Goal: Task Accomplishment & Management: Manage account settings

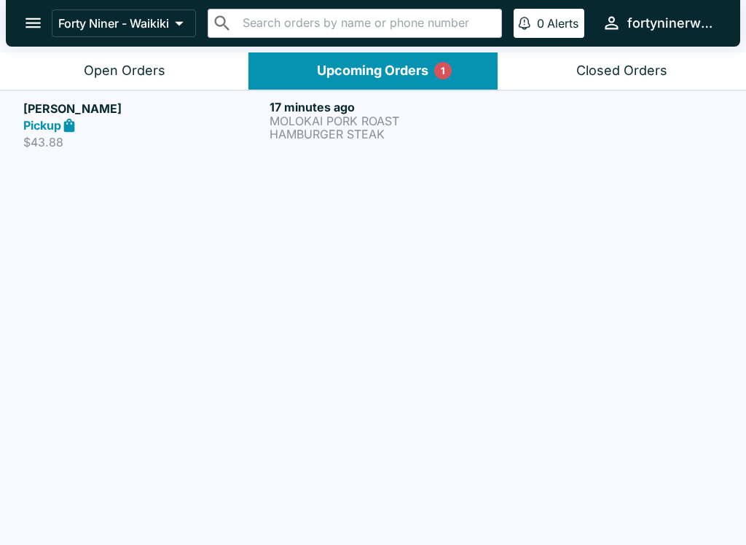
click at [577, 122] on div at bounding box center [619, 125] width 206 height 50
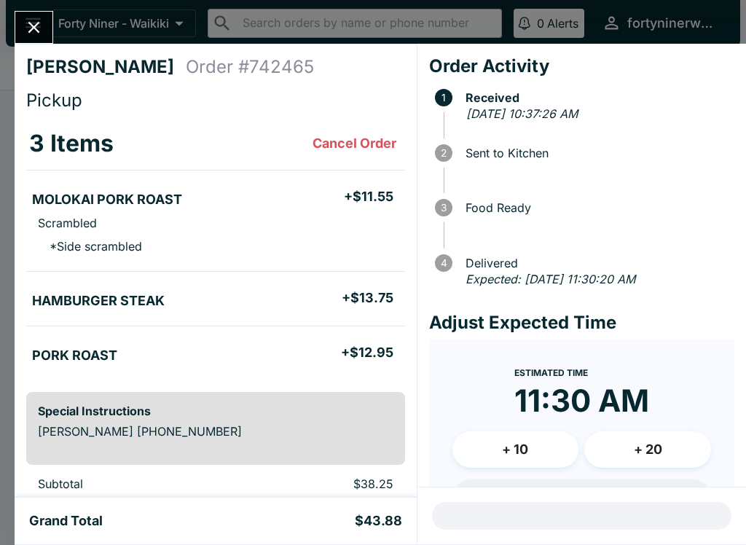
click at [522, 155] on span "Sent to Kitchen" at bounding box center [596, 152] width 276 height 13
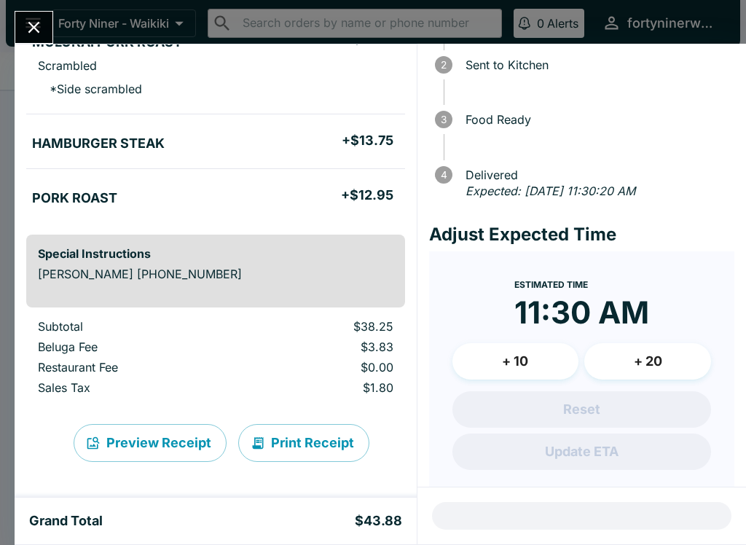
scroll to position [157, 0]
click at [44, 20] on icon "Close" at bounding box center [34, 27] width 20 height 20
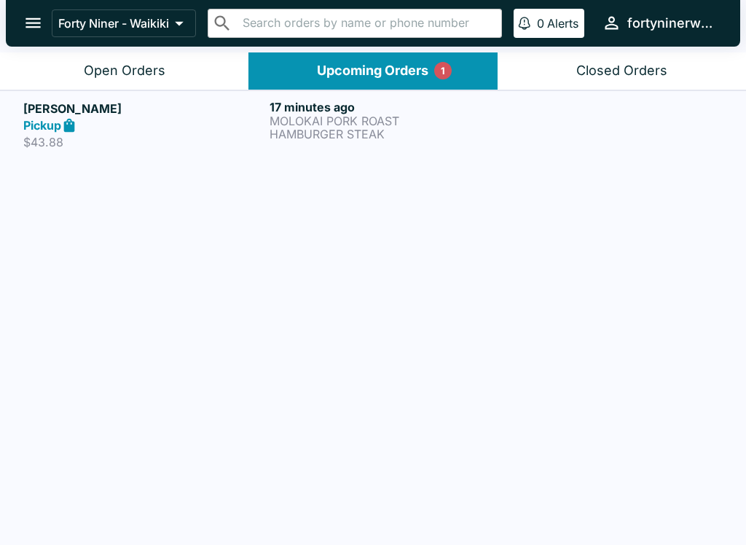
click at [605, 103] on div at bounding box center [619, 125] width 206 height 50
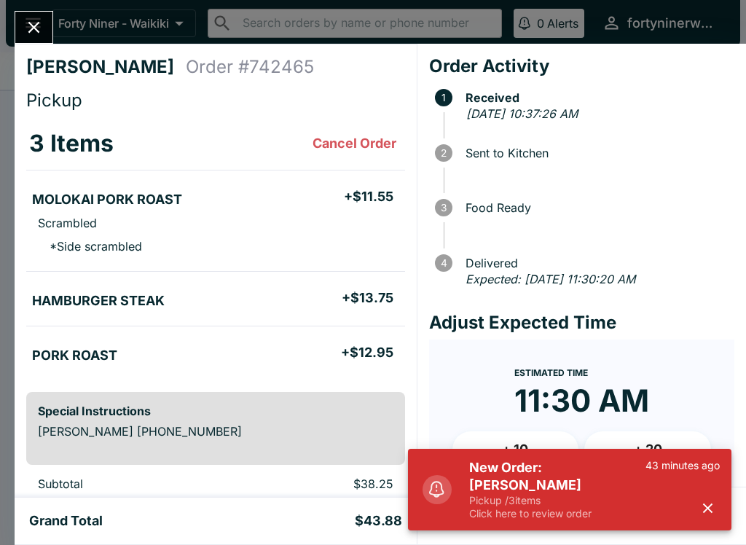
click at [610, 500] on p "Pickup / 3 items" at bounding box center [557, 500] width 176 height 13
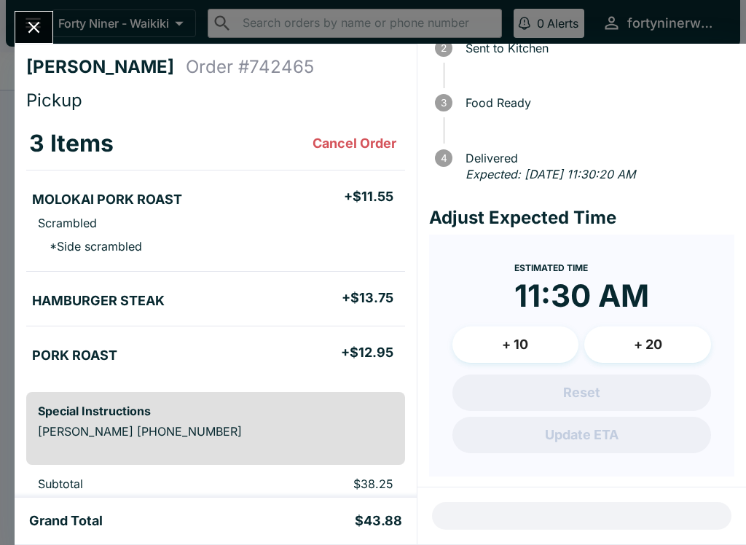
scroll to position [104, 0]
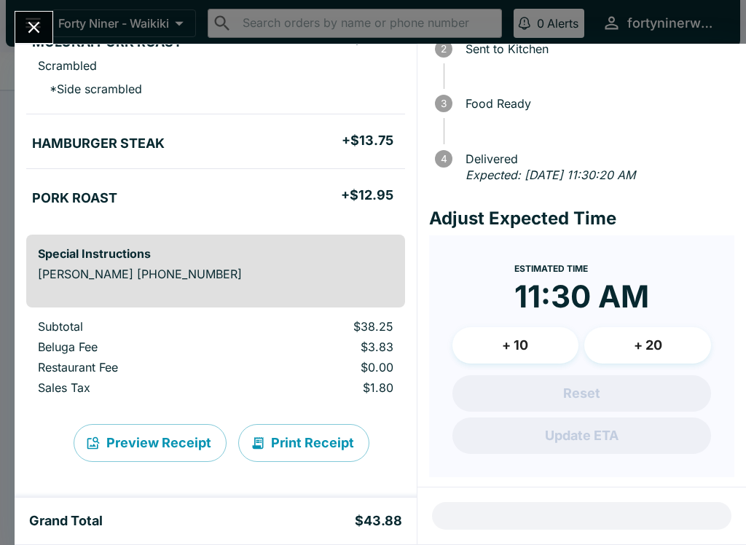
click at [280, 516] on div "Grand Total $43.88" at bounding box center [215, 520] width 373 height 17
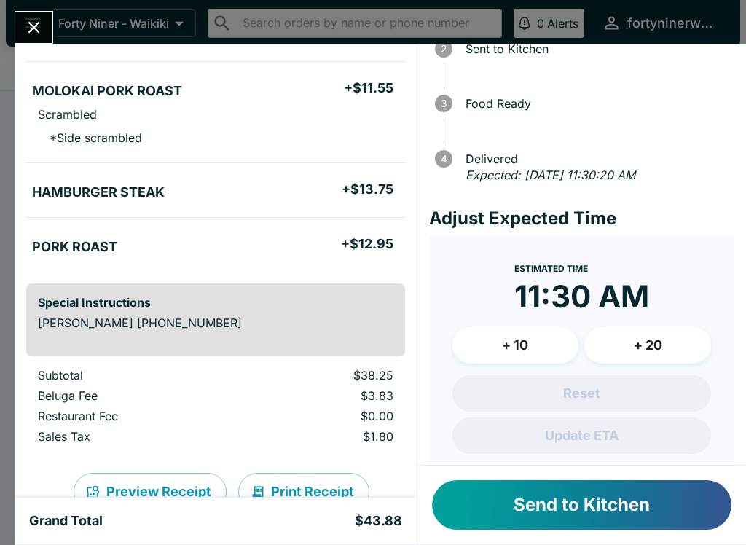
scroll to position [108, 0]
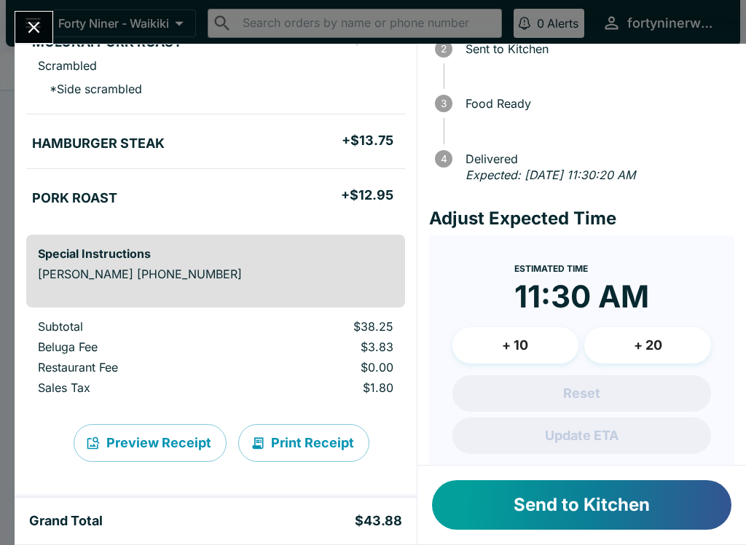
click at [523, 501] on button "Send to Kitchen" at bounding box center [581, 505] width 299 height 50
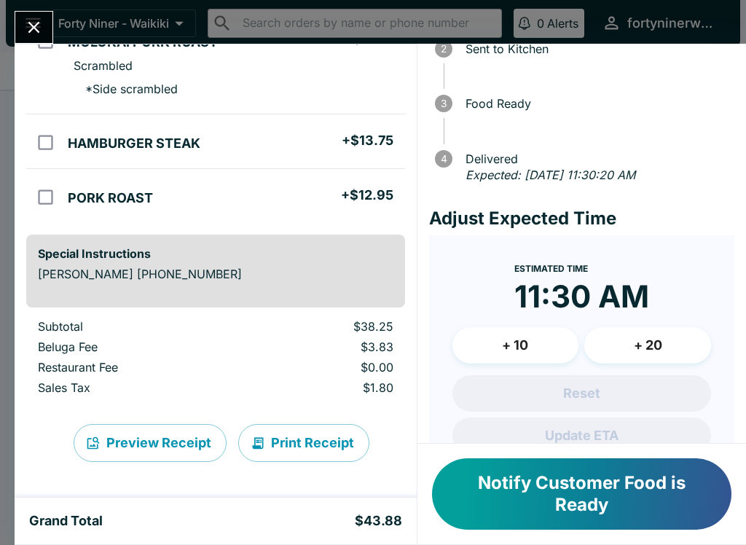
scroll to position [157, 0]
click at [628, 479] on button "Notify Customer Food is Ready" at bounding box center [581, 493] width 299 height 71
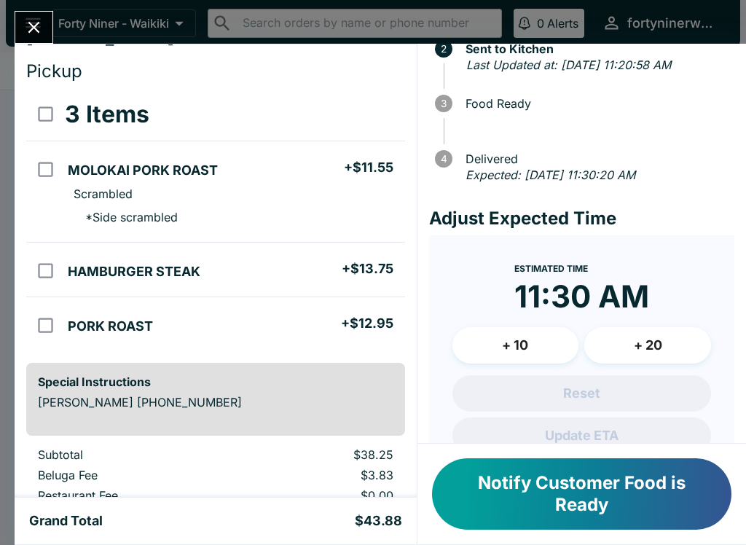
scroll to position [19, 0]
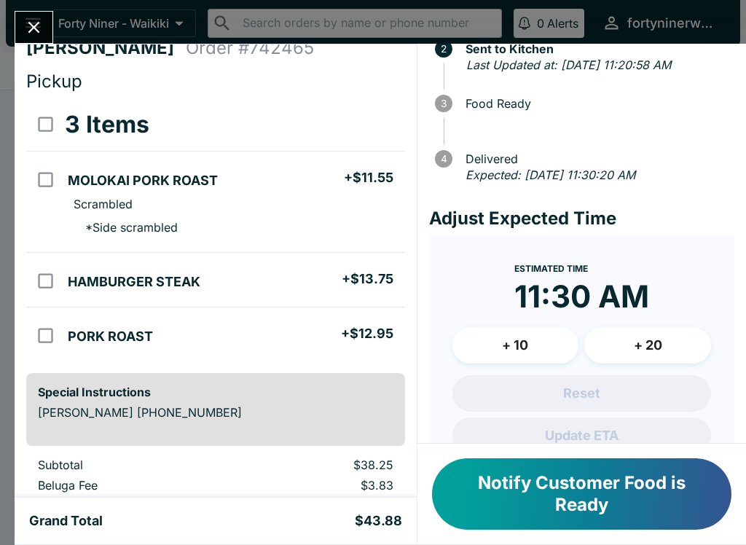
click at [44, 39] on button "Close" at bounding box center [33, 27] width 37 height 31
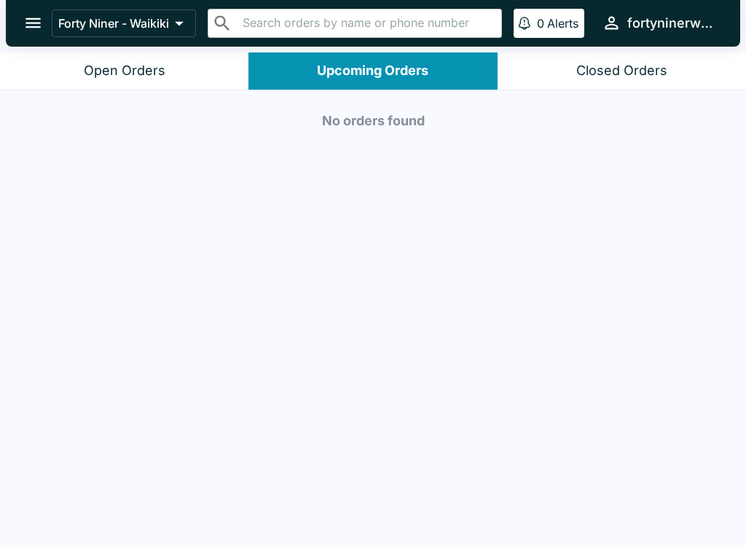
click at [162, 71] on div "Open Orders" at bounding box center [125, 71] width 82 height 17
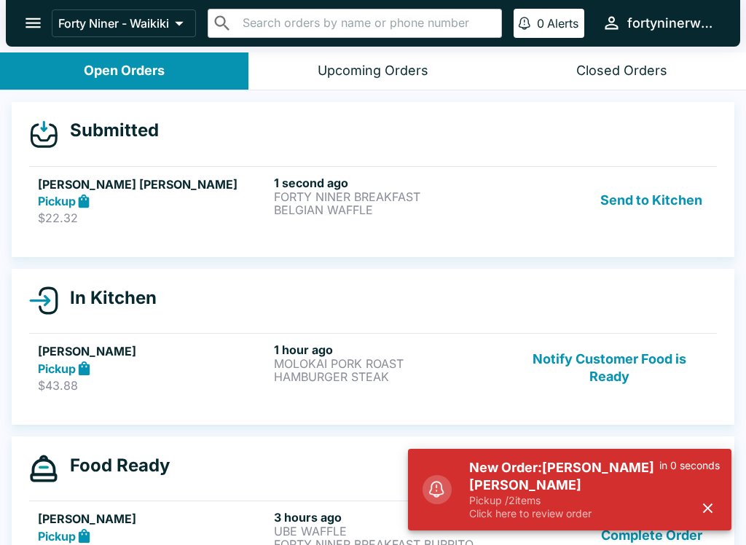
click at [213, 198] on div "Pickup" at bounding box center [153, 201] width 230 height 17
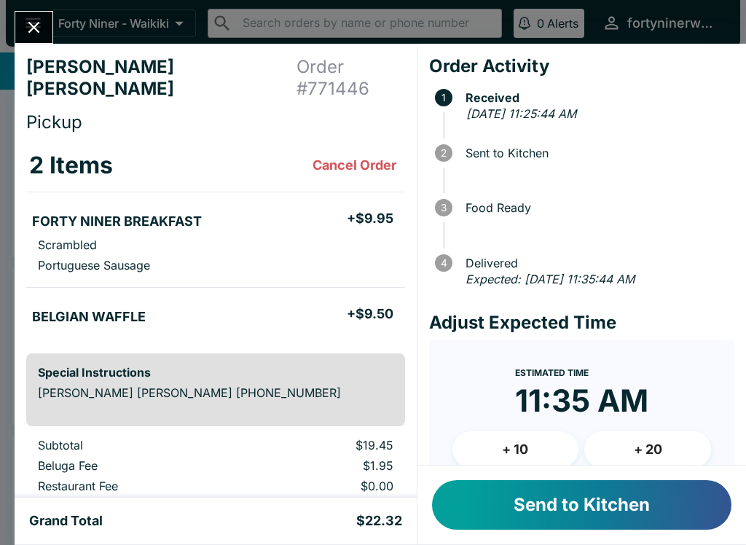
click at [596, 504] on button "Send to Kitchen" at bounding box center [581, 505] width 299 height 50
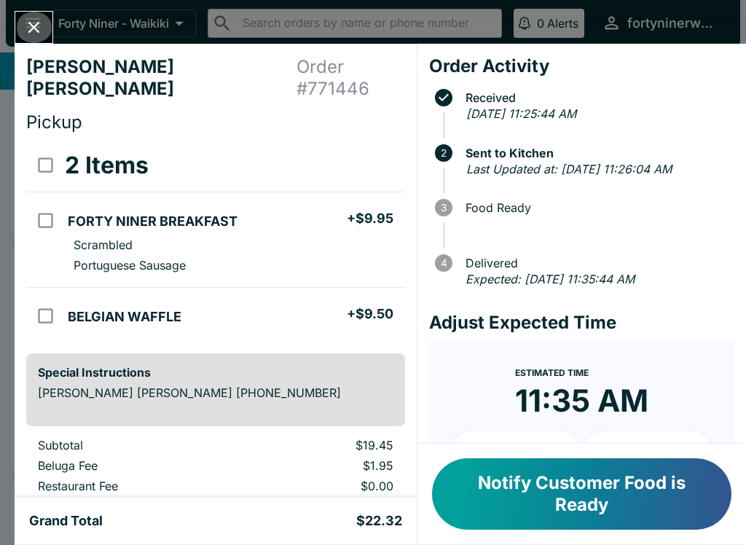
click at [35, 21] on icon "Close" at bounding box center [34, 27] width 20 height 20
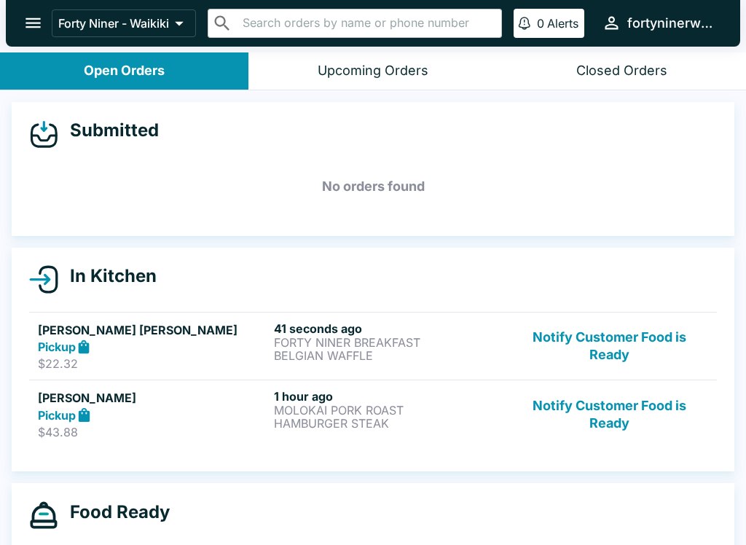
click at [611, 430] on button "Notify Customer Food is Ready" at bounding box center [609, 414] width 197 height 50
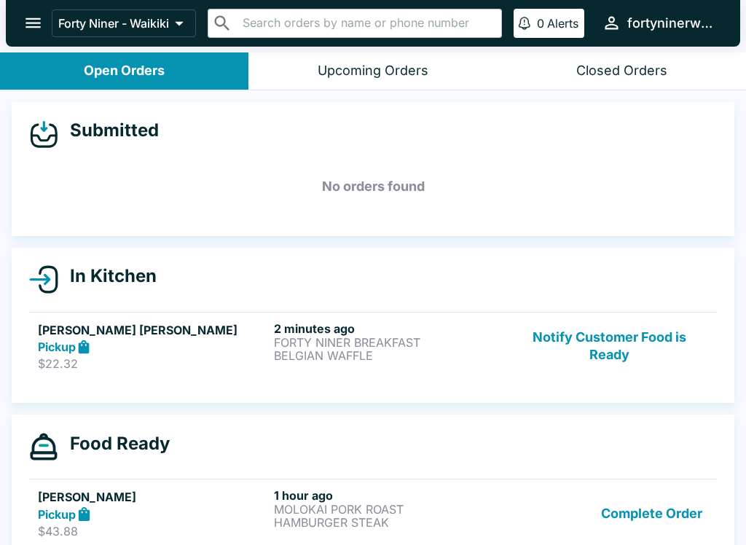
click at [618, 363] on button "Notify Customer Food is Ready" at bounding box center [609, 346] width 197 height 50
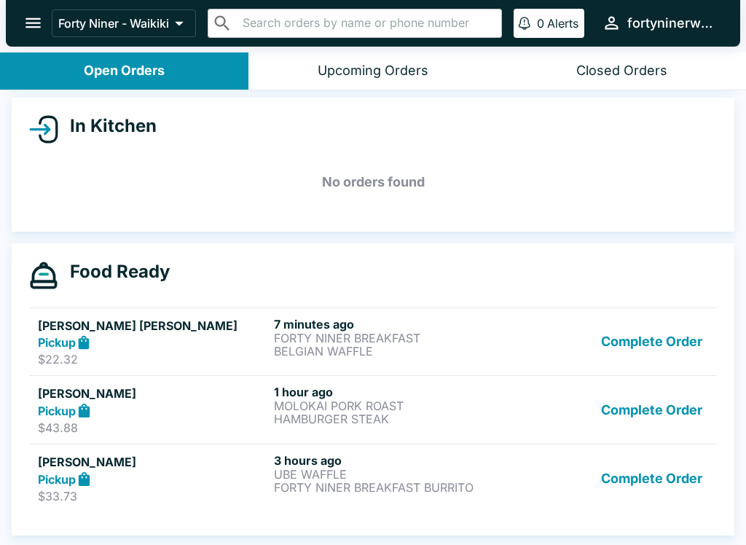
click at [655, 337] on button "Complete Order" at bounding box center [651, 342] width 113 height 50
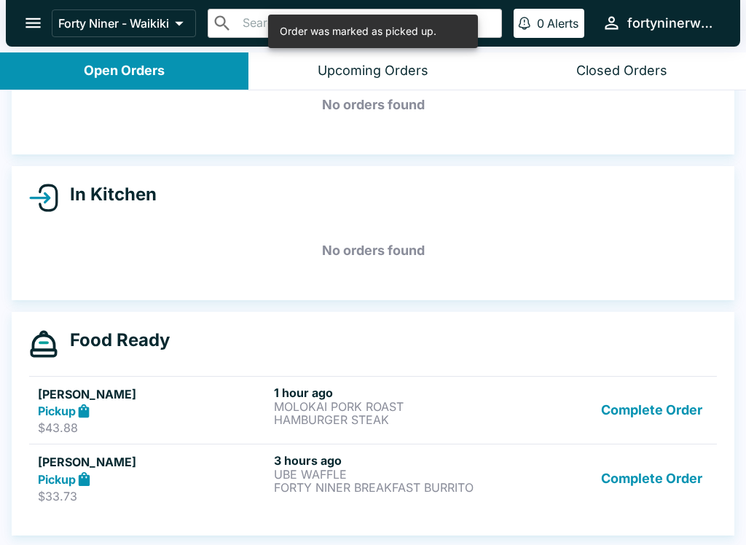
click at [659, 411] on button "Complete Order" at bounding box center [651, 410] width 113 height 50
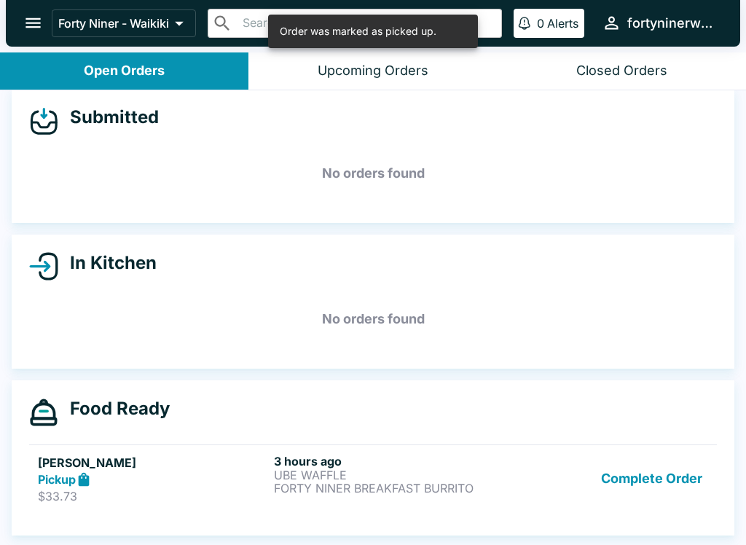
scroll to position [13, 0]
click at [655, 469] on button "Complete Order" at bounding box center [651, 479] width 113 height 50
